Goal: Use online tool/utility: Use online tool/utility

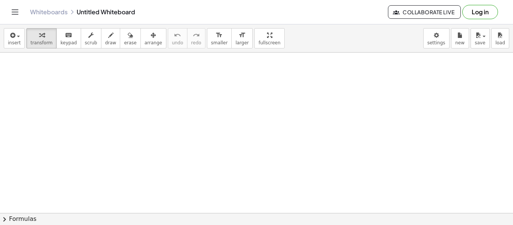
drag, startPoint x: 169, startPoint y: 91, endPoint x: 170, endPoint y: 112, distance: 21.4
click at [105, 38] on div "button" at bounding box center [110, 34] width 11 height 9
drag, startPoint x: 146, startPoint y: 96, endPoint x: 142, endPoint y: 106, distance: 10.8
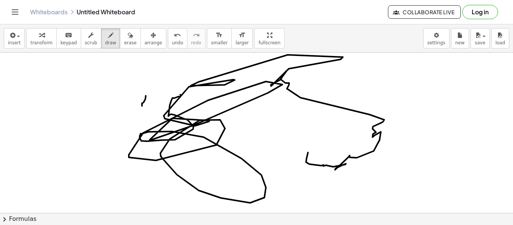
drag, startPoint x: 181, startPoint y: 96, endPoint x: 425, endPoint y: 2, distance: 261.6
drag, startPoint x: 290, startPoint y: 137, endPoint x: 262, endPoint y: 137, distance: 28.2
drag, startPoint x: 445, startPoint y: 93, endPoint x: 398, endPoint y: 117, distance: 51.9
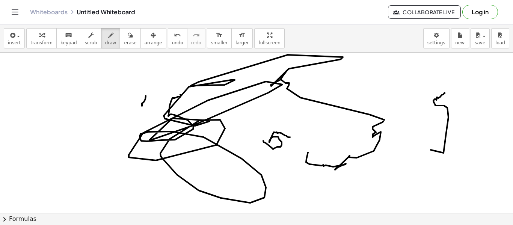
drag, startPoint x: 401, startPoint y: 84, endPoint x: 387, endPoint y: 100, distance: 21.8
drag, startPoint x: 421, startPoint y: 90, endPoint x: 415, endPoint y: 108, distance: 18.6
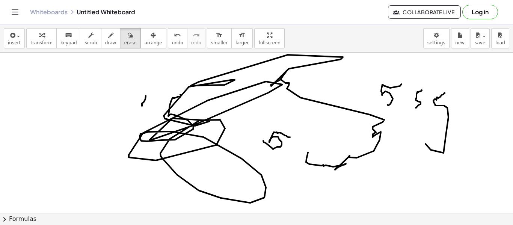
drag, startPoint x: 127, startPoint y: 47, endPoint x: 133, endPoint y: 108, distance: 61.5
click at [135, 111] on div "insert select one: Math Expression Function Text Youtube Video Graphing Geometr…" at bounding box center [256, 124] width 513 height 200
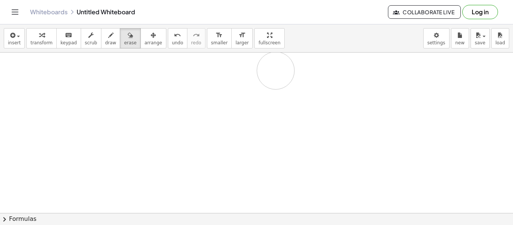
drag, startPoint x: 131, startPoint y: 104, endPoint x: 221, endPoint y: 225, distance: 150.7
click at [238, 224] on div "insert select one: Math Expression Function Text Youtube Video Graphing Geometr…" at bounding box center [256, 124] width 513 height 200
click at [105, 35] on div "button" at bounding box center [110, 34] width 11 height 9
drag, startPoint x: 312, startPoint y: 40, endPoint x: 262, endPoint y: 15, distance: 55.6
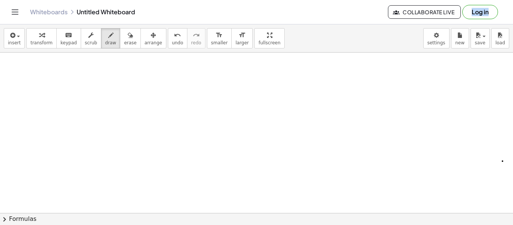
click at [265, 19] on div "Graspable Math Activities Get Started Activity Bank Assigned Work Classes White…" at bounding box center [256, 112] width 513 height 225
drag, startPoint x: 294, startPoint y: 80, endPoint x: 229, endPoint y: 83, distance: 65.0
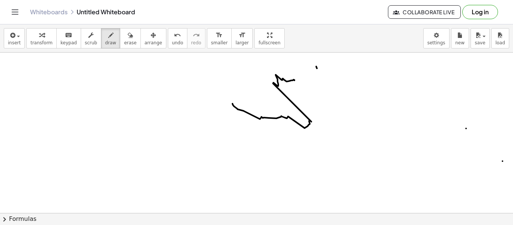
drag, startPoint x: 460, startPoint y: 114, endPoint x: 439, endPoint y: 104, distance: 24.0
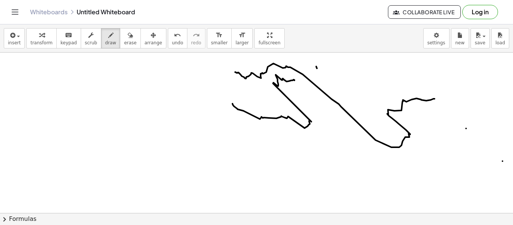
drag, startPoint x: 434, startPoint y: 99, endPoint x: 238, endPoint y: 49, distance: 202.2
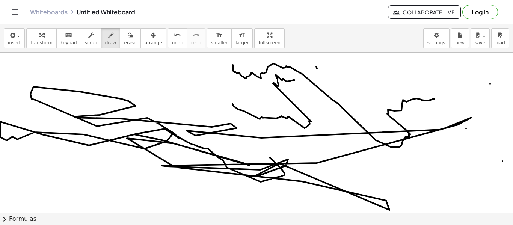
drag, startPoint x: 274, startPoint y: 162, endPoint x: 128, endPoint y: 113, distance: 154.0
drag, startPoint x: 388, startPoint y: 86, endPoint x: 357, endPoint y: 91, distance: 31.5
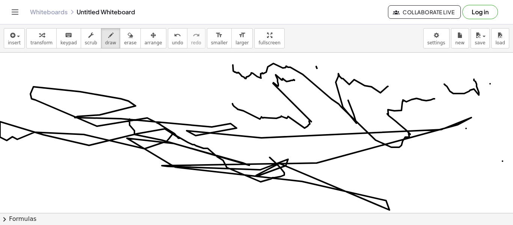
drag, startPoint x: 474, startPoint y: 79, endPoint x: 438, endPoint y: 78, distance: 35.7
drag, startPoint x: 202, startPoint y: 74, endPoint x: 191, endPoint y: 86, distance: 16.2
drag, startPoint x: 164, startPoint y: 55, endPoint x: 183, endPoint y: 118, distance: 65.8
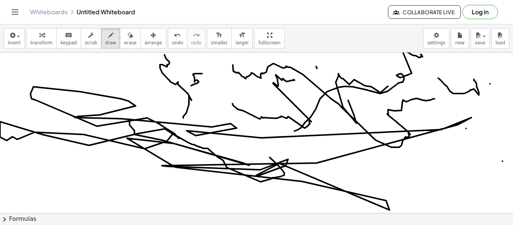
drag, startPoint x: 421, startPoint y: 54, endPoint x: 277, endPoint y: 133, distance: 163.3
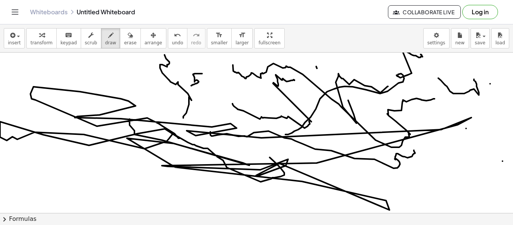
drag, startPoint x: 414, startPoint y: 150, endPoint x: 250, endPoint y: 148, distance: 164.1
drag, startPoint x: 78, startPoint y: 176, endPoint x: 68, endPoint y: 184, distance: 12.3
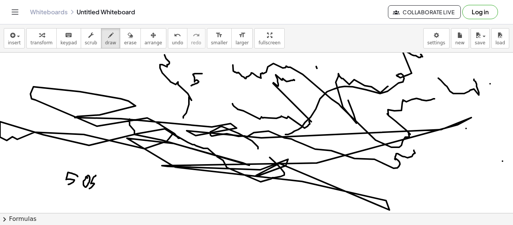
drag, startPoint x: 96, startPoint y: 175, endPoint x: 89, endPoint y: 189, distance: 15.3
drag, startPoint x: 96, startPoint y: 181, endPoint x: 107, endPoint y: 185, distance: 11.4
drag, startPoint x: 109, startPoint y: 176, endPoint x: 110, endPoint y: 182, distance: 6.1
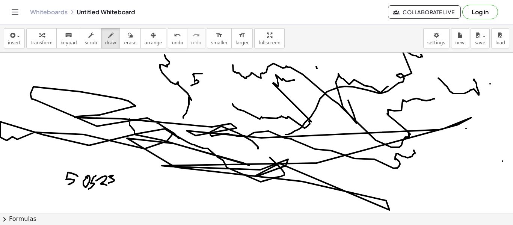
click at [125, 35] on div "button" at bounding box center [130, 34] width 12 height 9
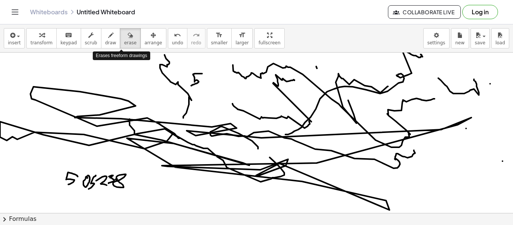
drag, startPoint x: 121, startPoint y: 44, endPoint x: 93, endPoint y: 65, distance: 34.9
click at [93, 65] on div "insert select one: Math Expression Function Text Youtube Video Graphing Geometr…" at bounding box center [256, 124] width 513 height 200
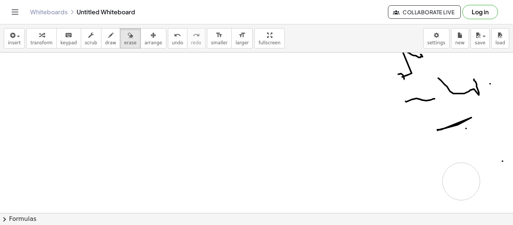
drag, startPoint x: 301, startPoint y: 119, endPoint x: 501, endPoint y: 169, distance: 205.5
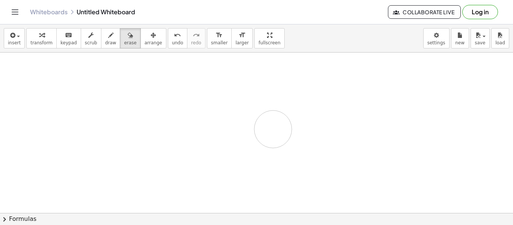
drag, startPoint x: 501, startPoint y: 169, endPoint x: 332, endPoint y: 121, distance: 175.6
click at [105, 35] on div "button" at bounding box center [110, 34] width 11 height 9
